Goal: Transaction & Acquisition: Book appointment/travel/reservation

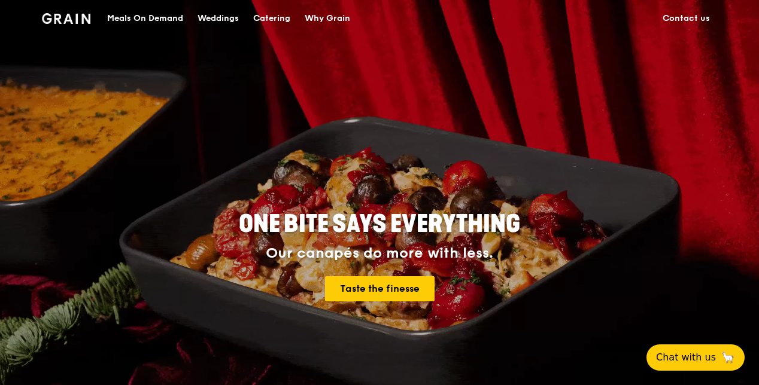
click at [170, 18] on div "Meals On Demand" at bounding box center [145, 19] width 76 height 36
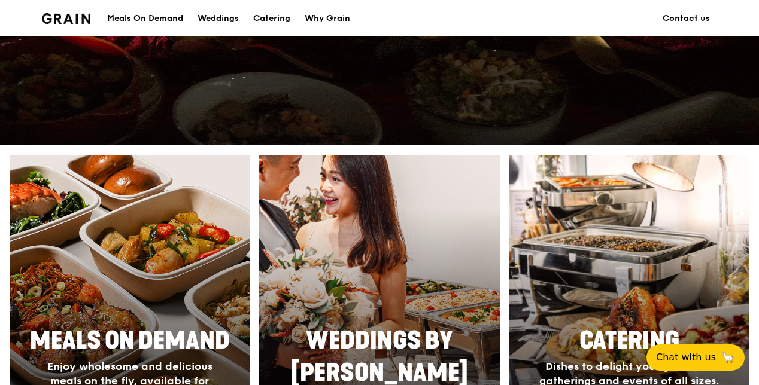
scroll to position [359, 0]
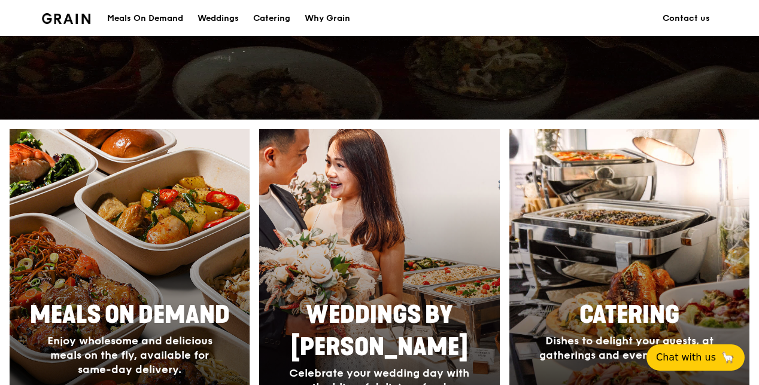
click at [134, 351] on span "Enjoy wholesome and delicious meals on the fly, available for same-day delivery." at bounding box center [129, 356] width 165 height 42
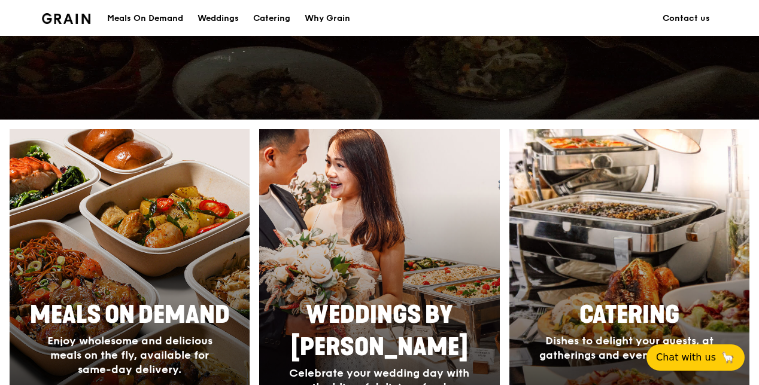
click at [590, 297] on div "Catering Dishes to delight your guests, at gatherings and events of all sizes." at bounding box center [628, 330] width 239 height 73
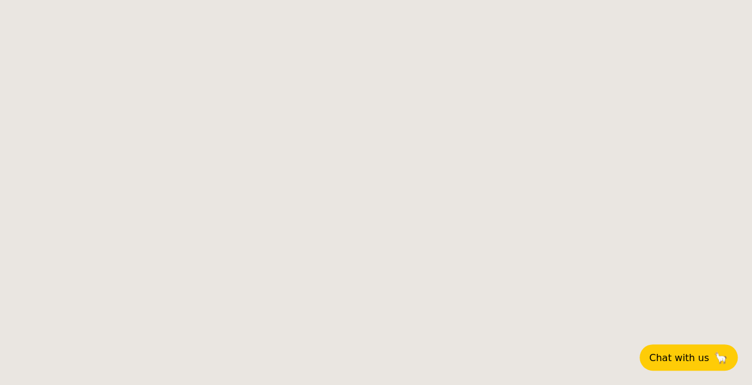
select select
